Goal: Find specific page/section: Find specific page/section

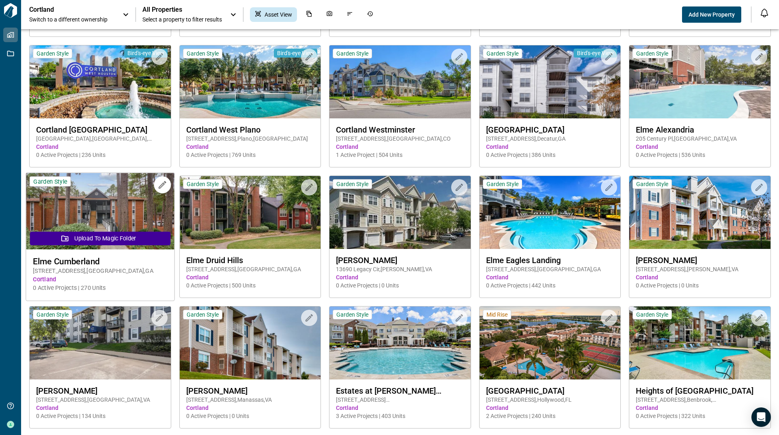
scroll to position [933, 0]
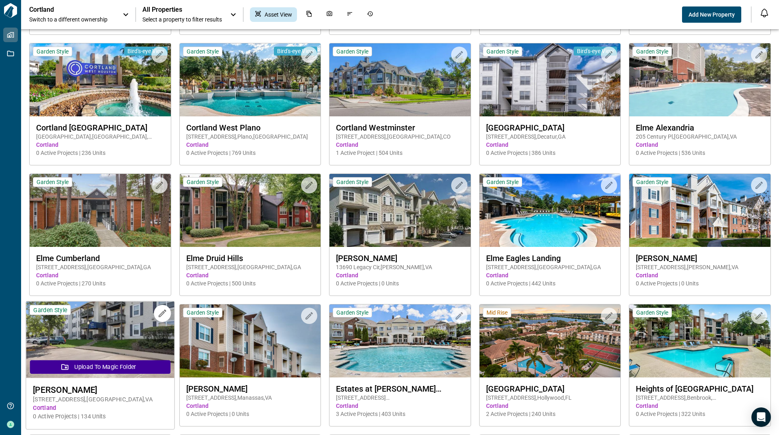
click at [97, 338] on img at bounding box center [100, 340] width 148 height 77
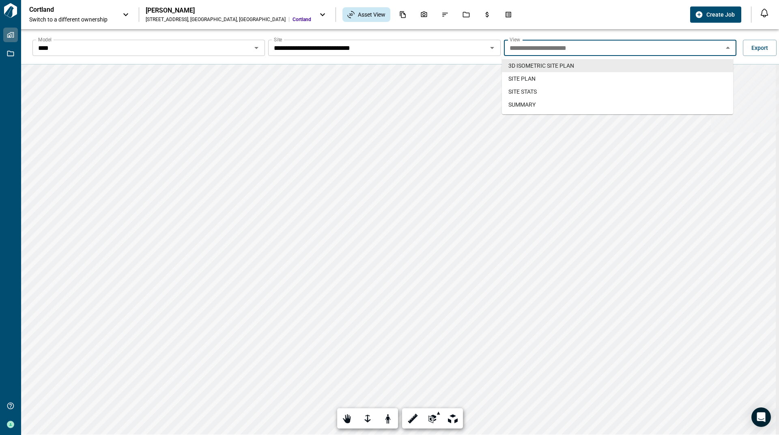
click at [547, 43] on input "**********" at bounding box center [613, 47] width 214 height 11
click at [531, 78] on span "SITE PLAN" at bounding box center [521, 79] width 27 height 8
